Goal: Browse casually

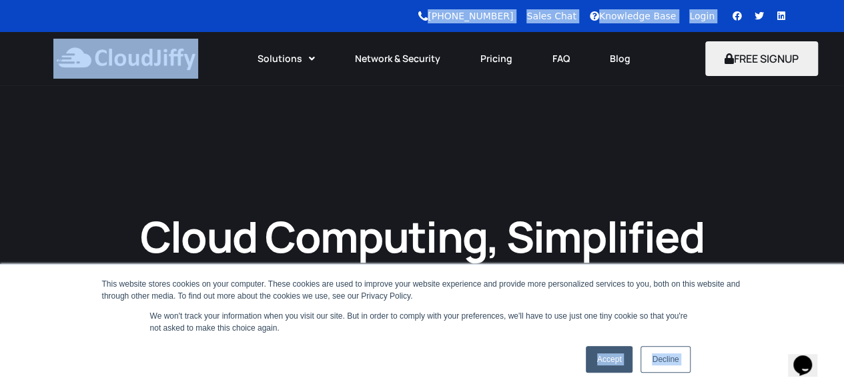
click at [670, 370] on link "Decline" at bounding box center [665, 359] width 49 height 27
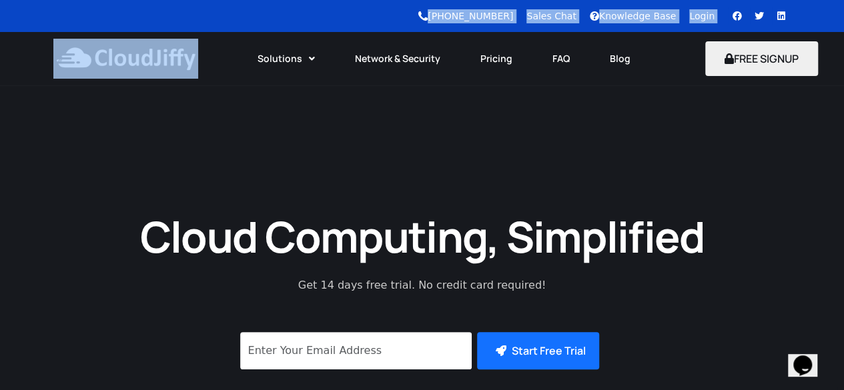
copy body "Accept Decline Cloudjiffy +91 9599656657 Sales Chat Knowledge Base Login Facebo…"
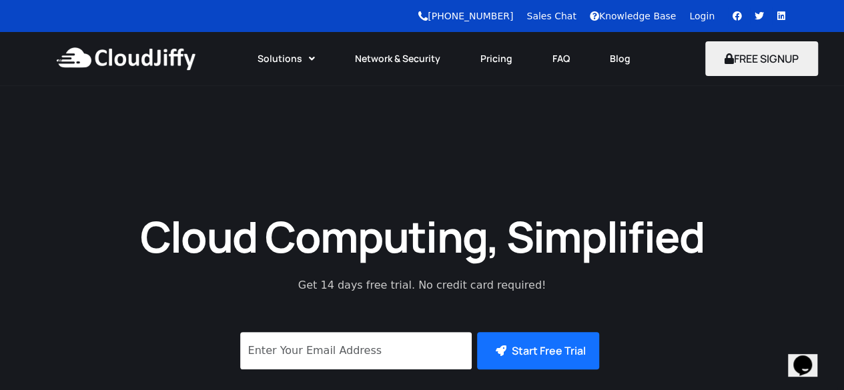
click at [353, 129] on div "Cloud Computing, Simplified Get 14 days free trial. No credit card required! Su…" at bounding box center [422, 369] width 844 height 569
